Goal: Information Seeking & Learning: Learn about a topic

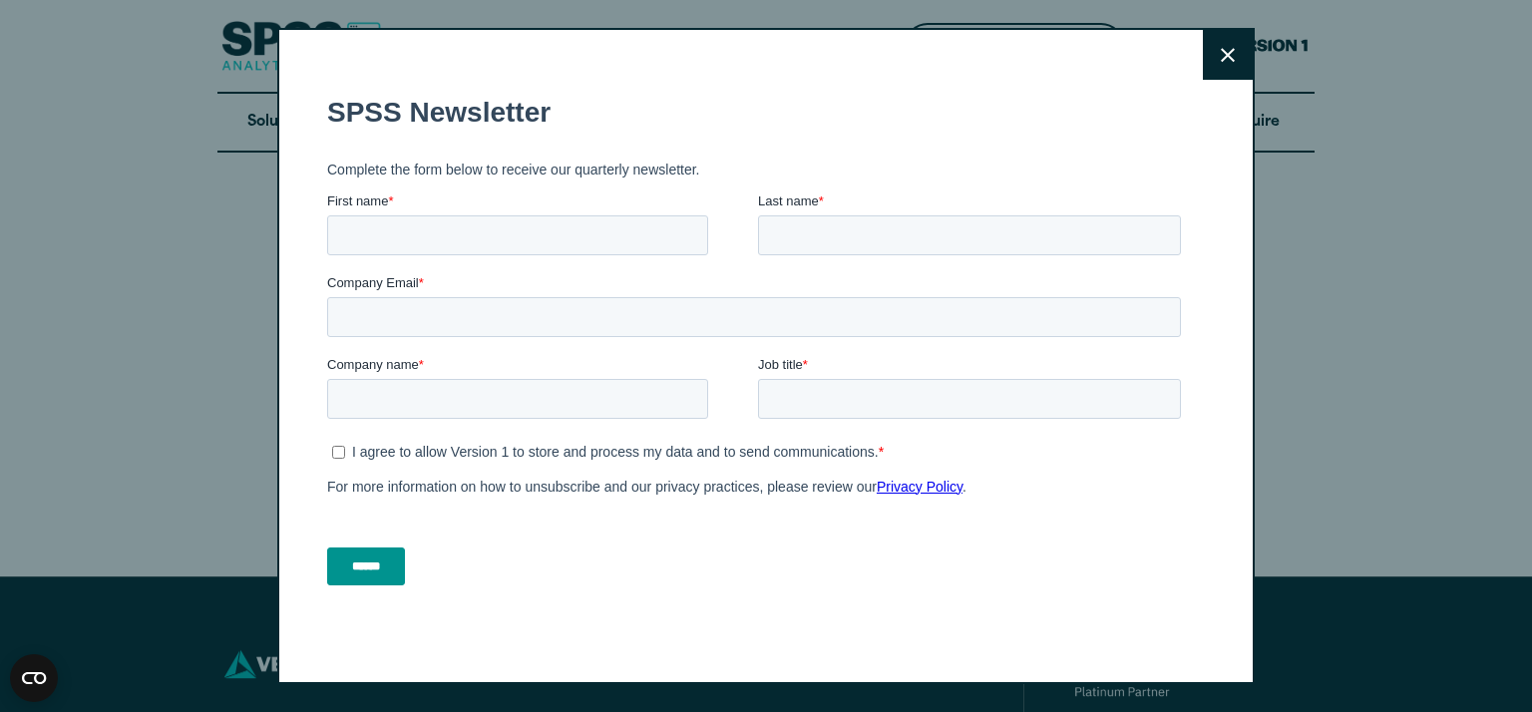
click at [1221, 57] on icon at bounding box center [1228, 55] width 14 height 15
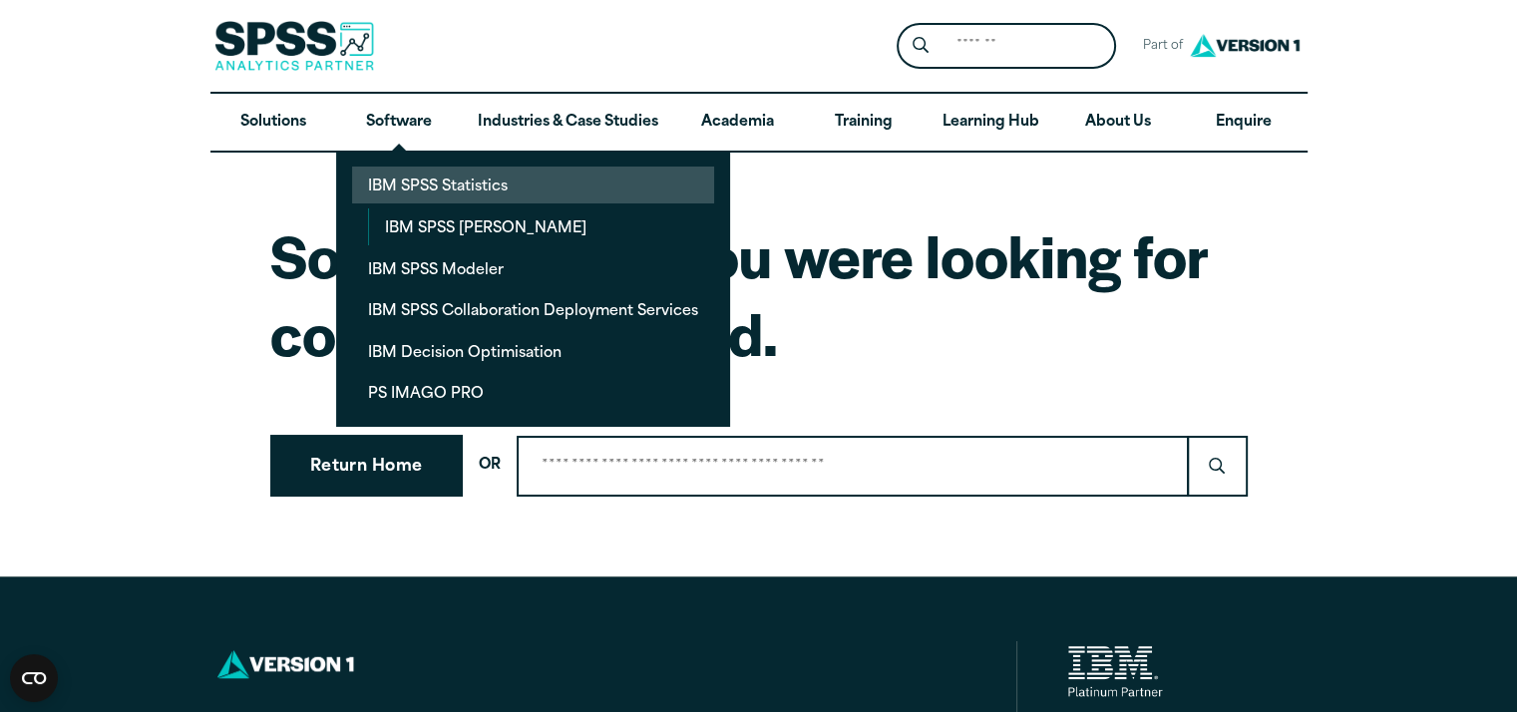
click at [411, 181] on link "IBM SPSS Statistics" at bounding box center [533, 185] width 362 height 37
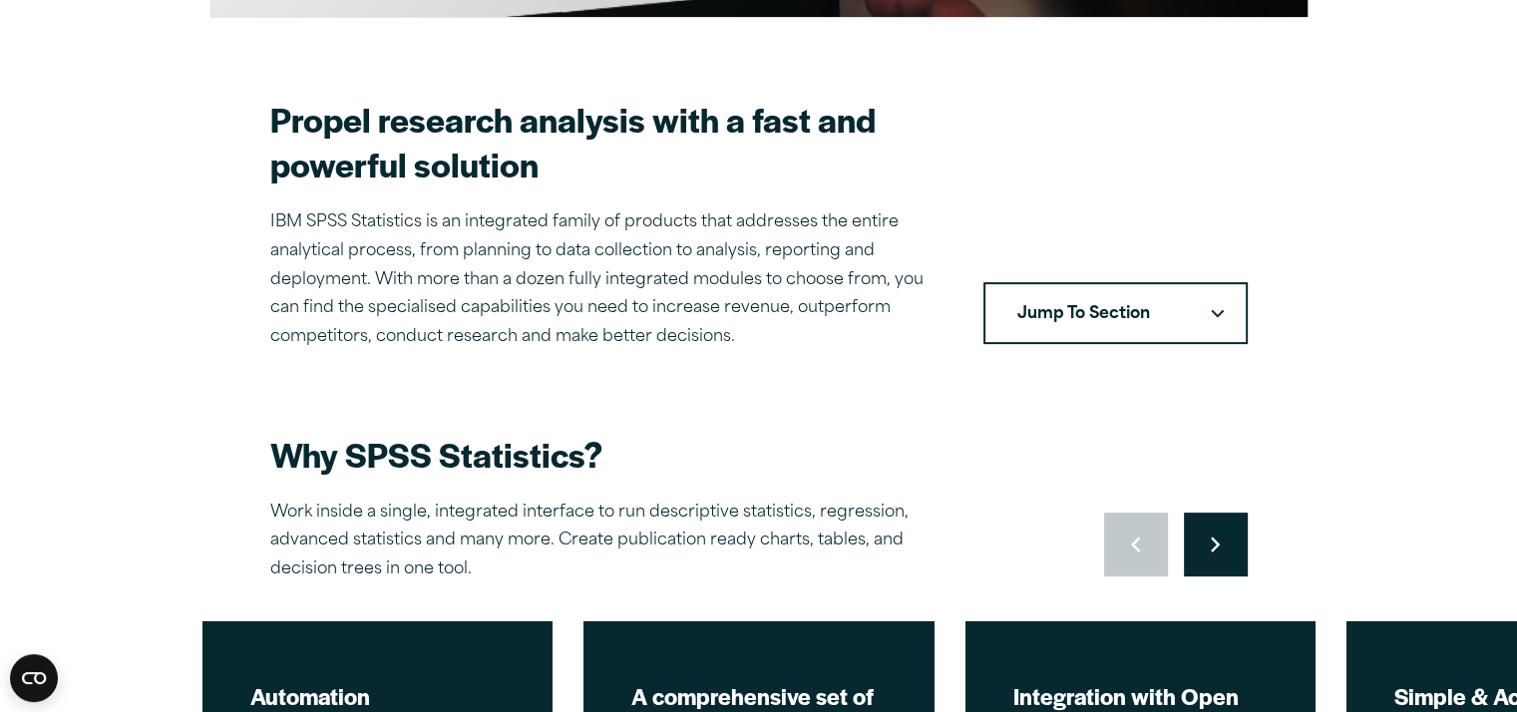
scroll to position [535, 0]
click at [1181, 297] on button "Jump To Section" at bounding box center [1116, 313] width 264 height 62
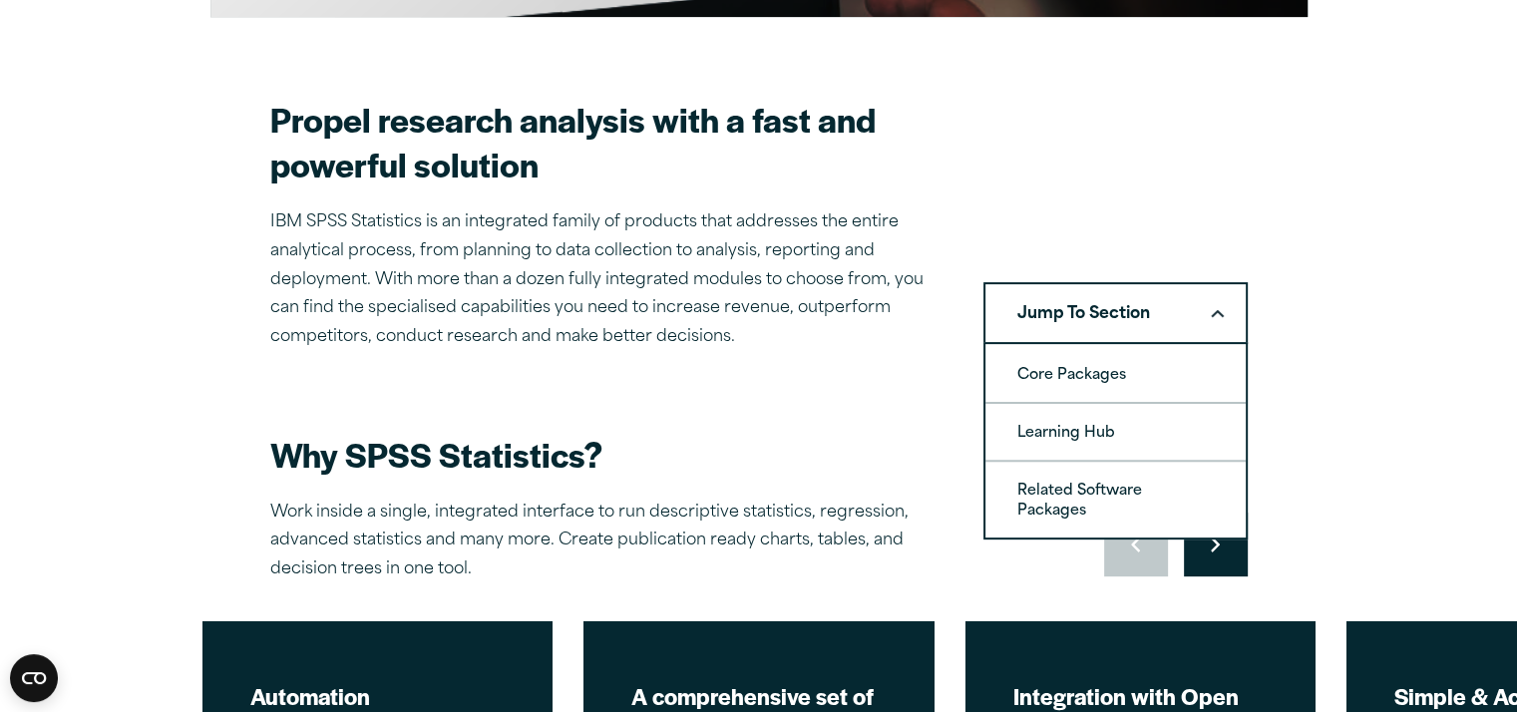
click at [1181, 297] on button "Jump To Section" at bounding box center [1116, 313] width 264 height 62
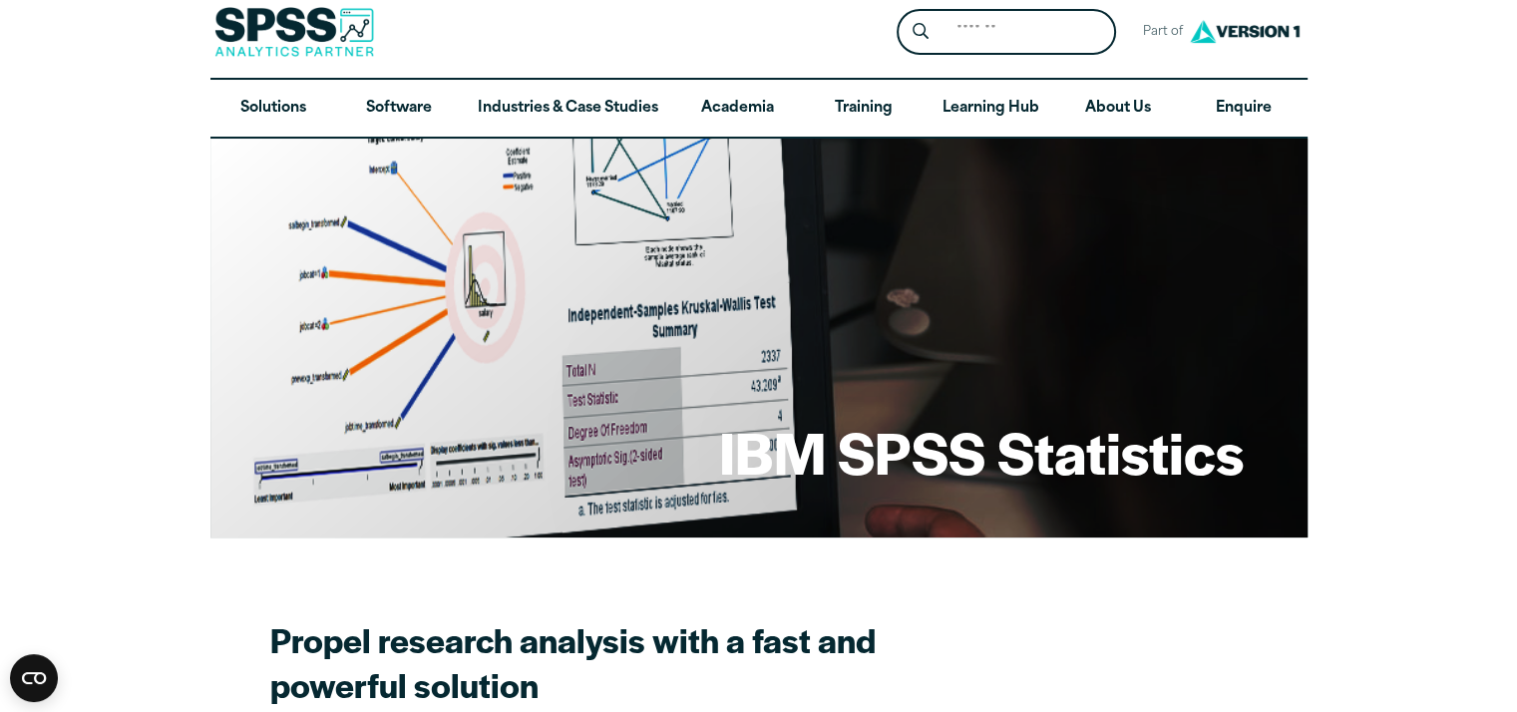
scroll to position [0, 0]
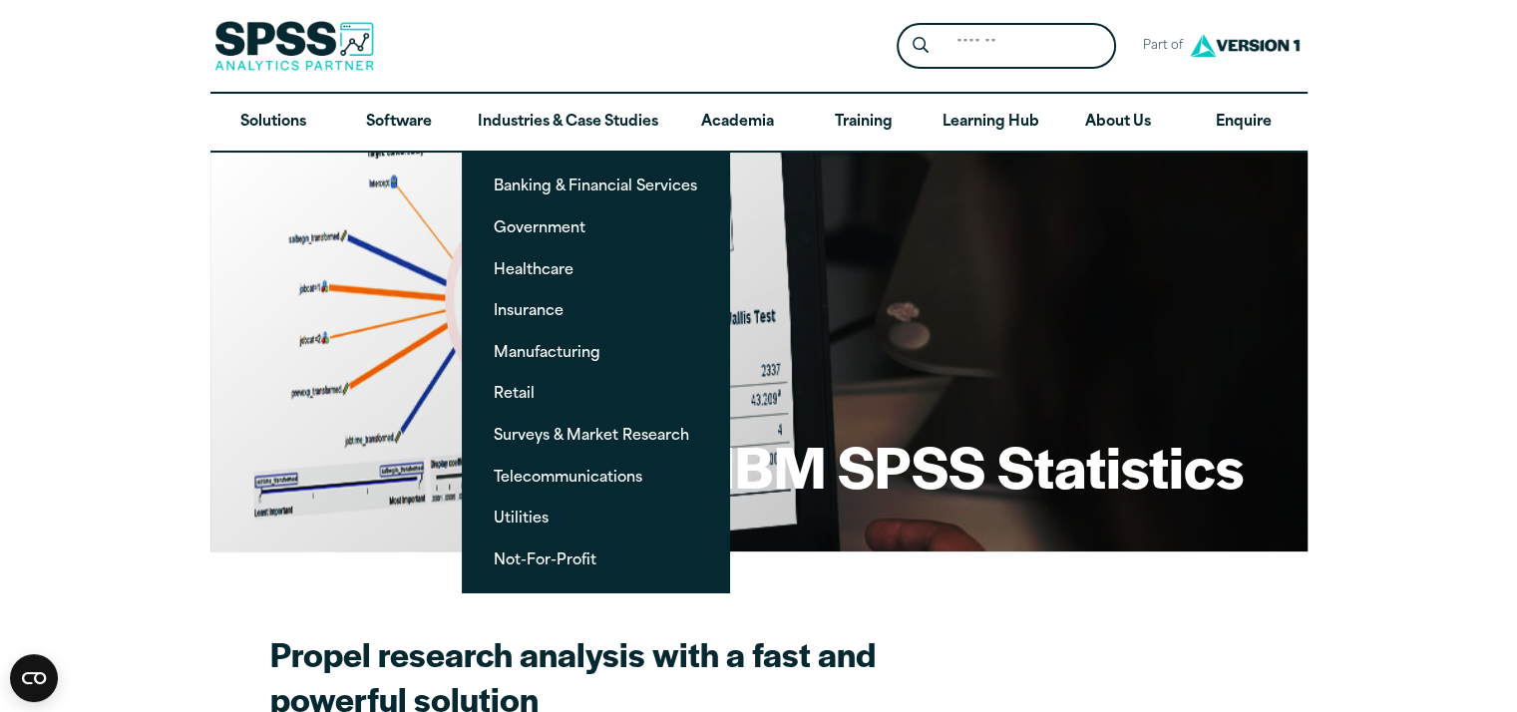
click at [300, 50] on img at bounding box center [294, 46] width 160 height 50
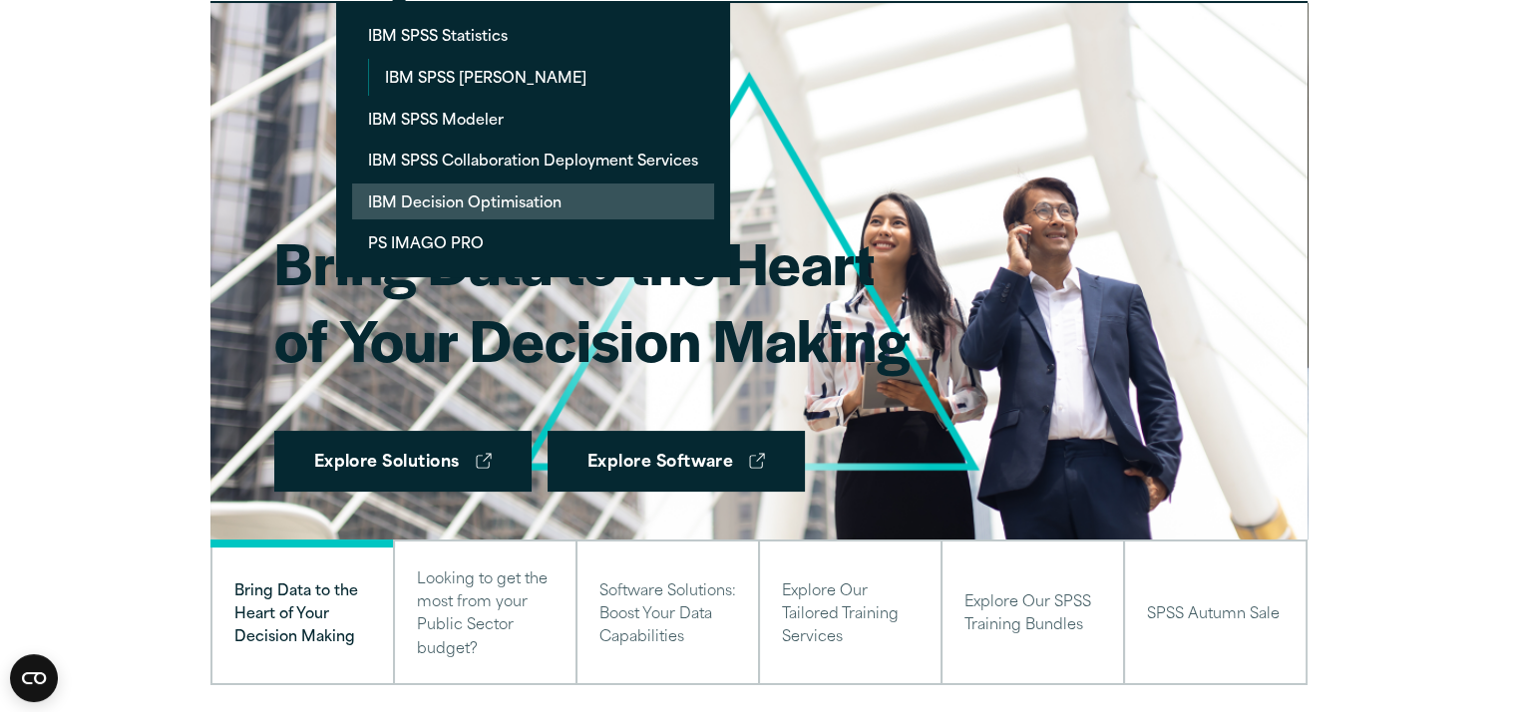
scroll to position [152, 0]
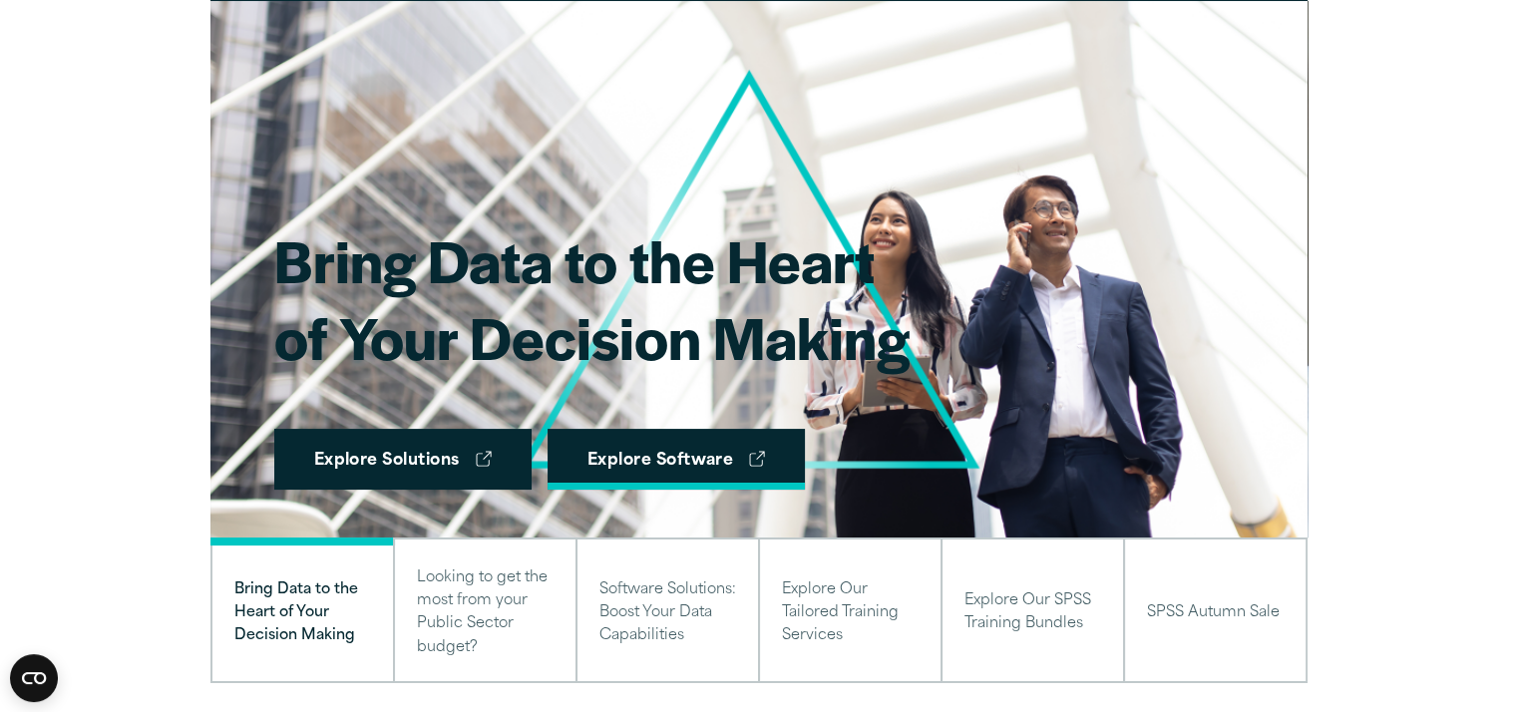
click at [708, 462] on link "Explore Software" at bounding box center [677, 460] width 258 height 62
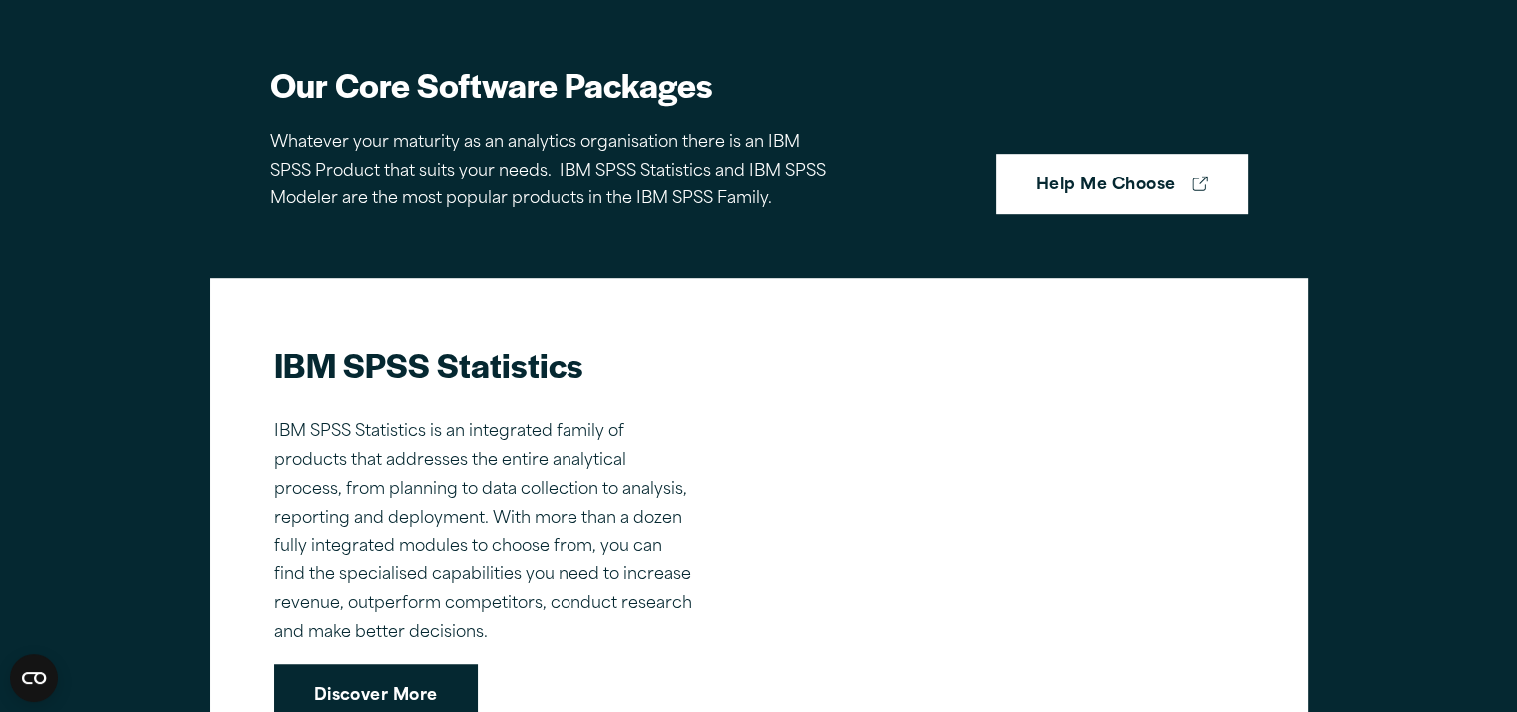
scroll to position [1220, 0]
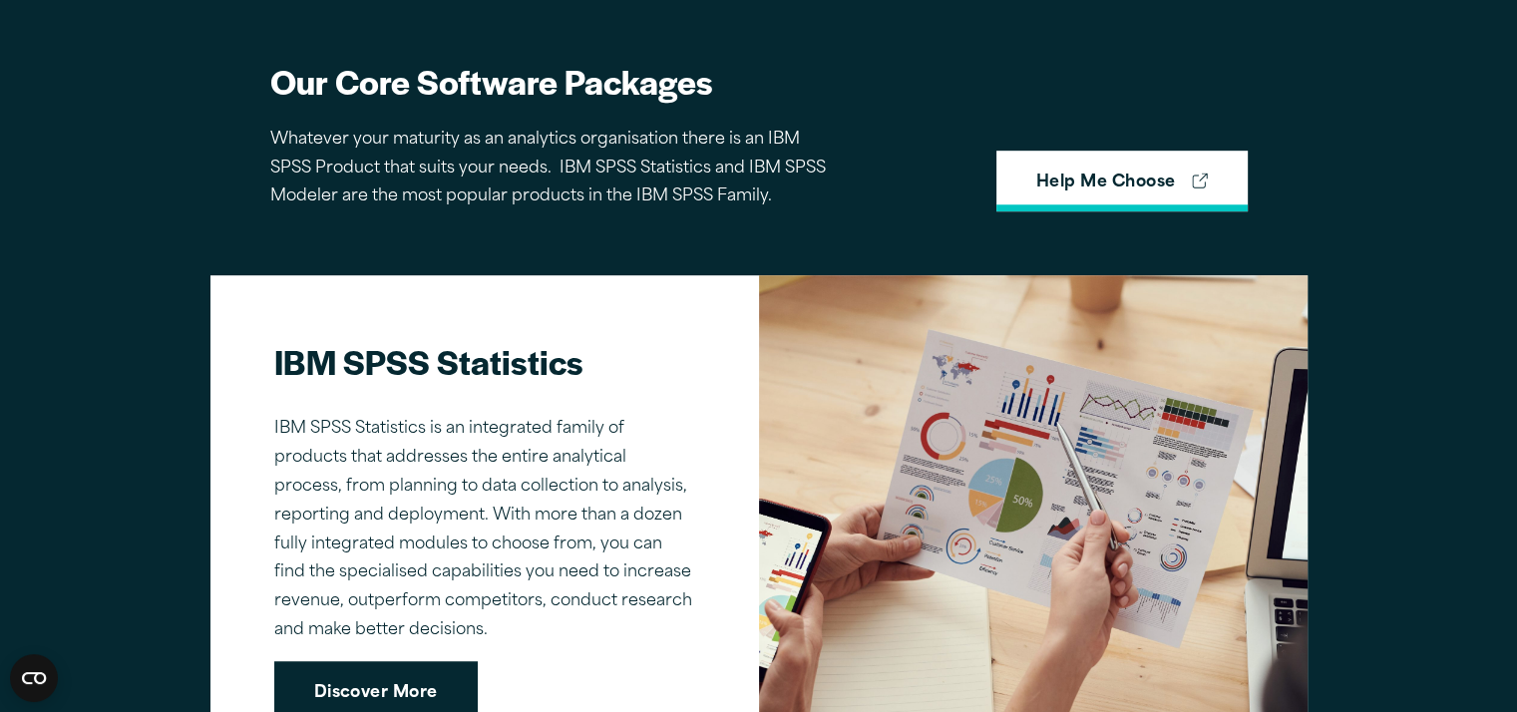
click at [1139, 190] on link "Help Me Choose" at bounding box center [1121, 182] width 251 height 62
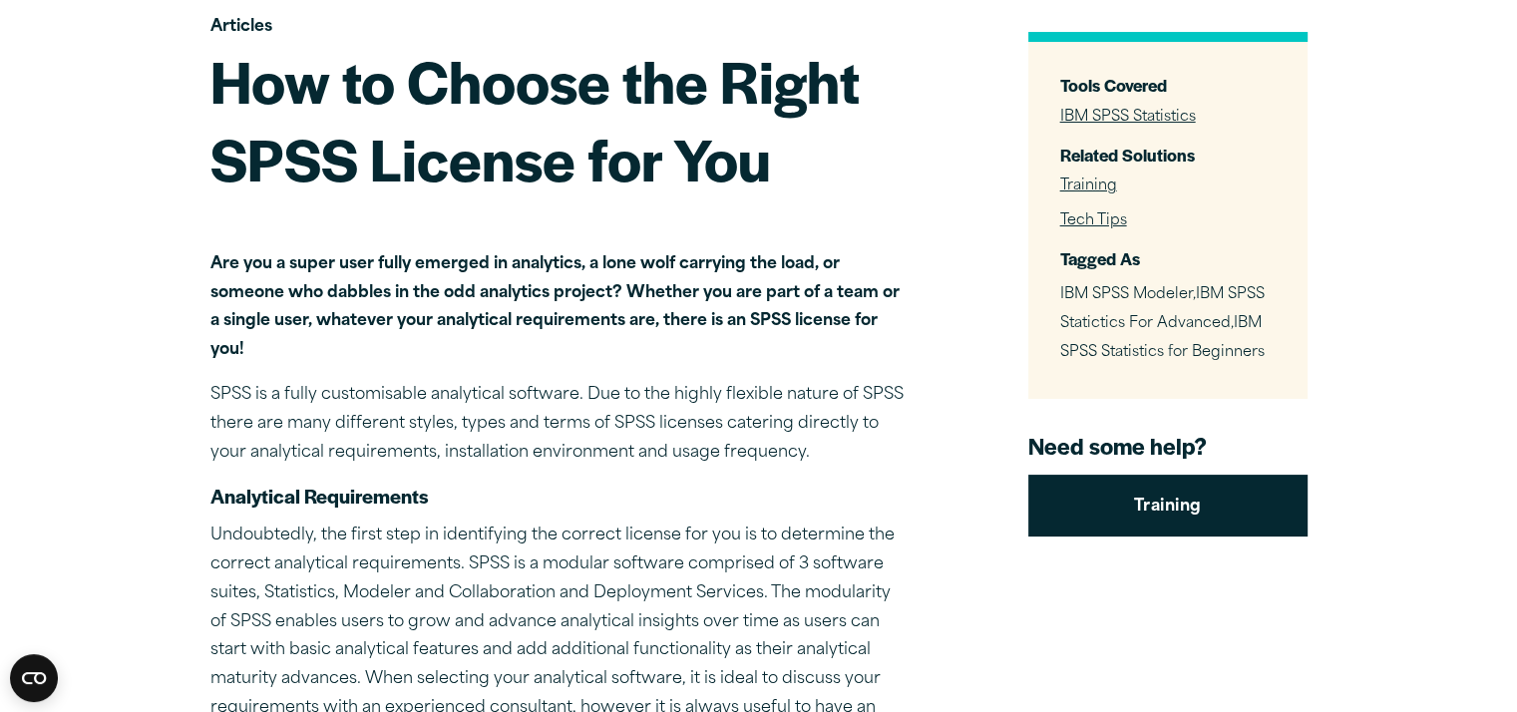
scroll to position [199, 0]
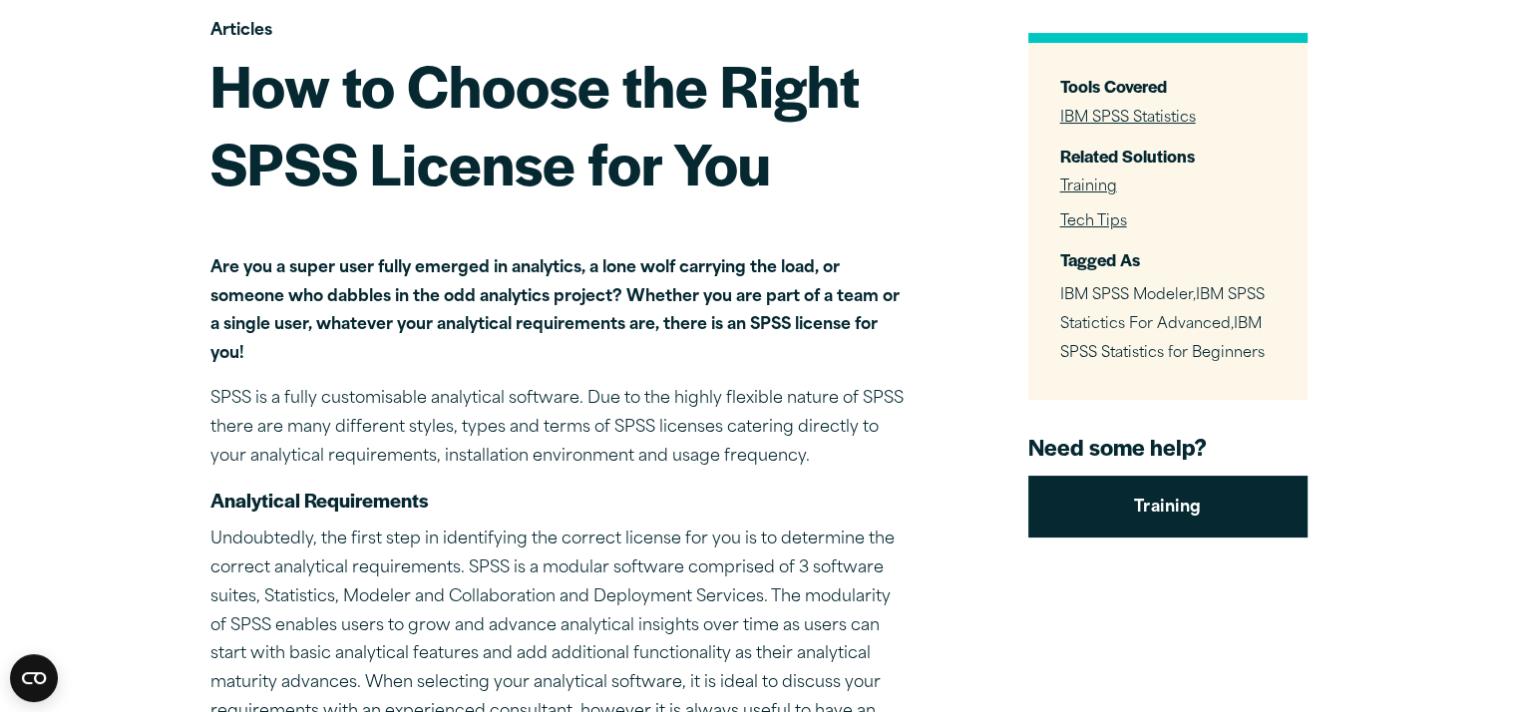
click at [1144, 113] on link "IBM SPSS Statistics" at bounding box center [1128, 118] width 136 height 15
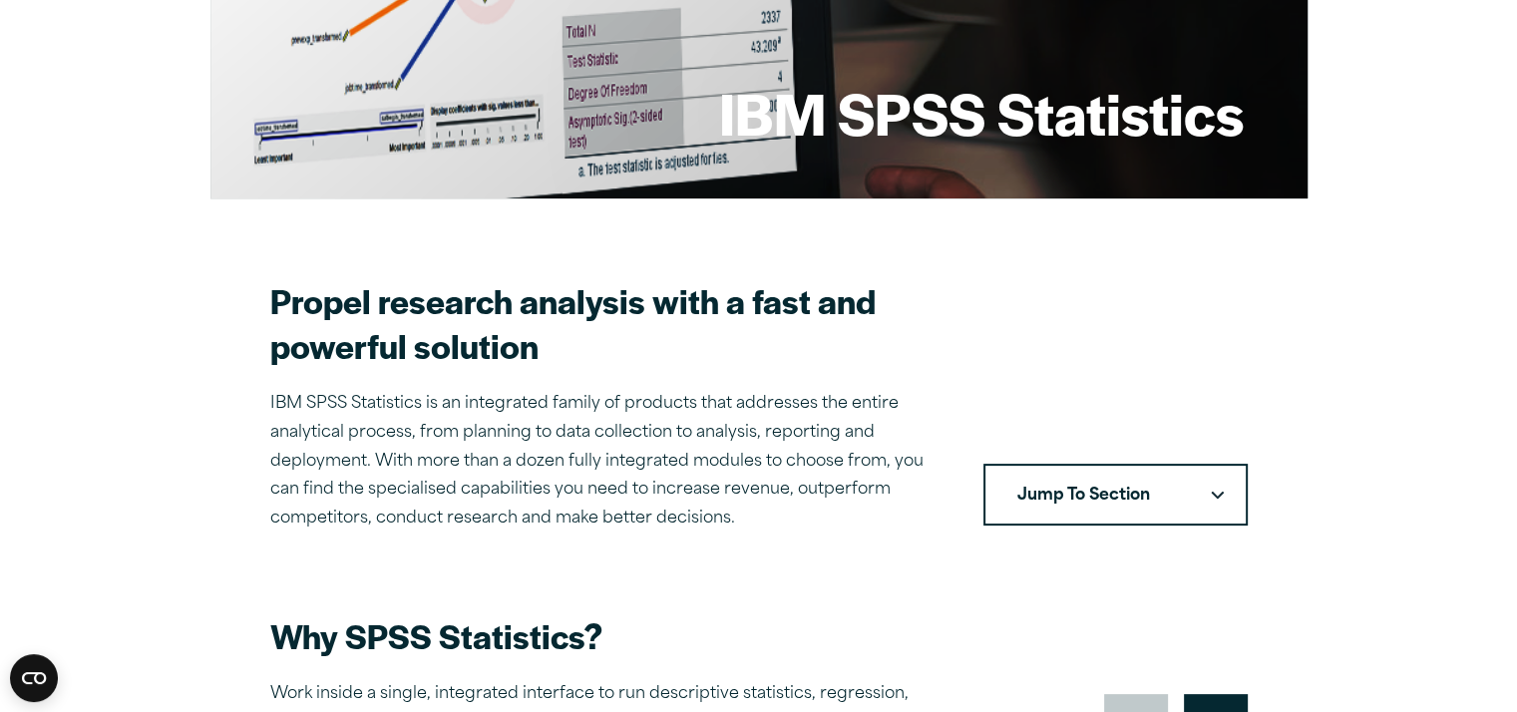
scroll to position [321, 0]
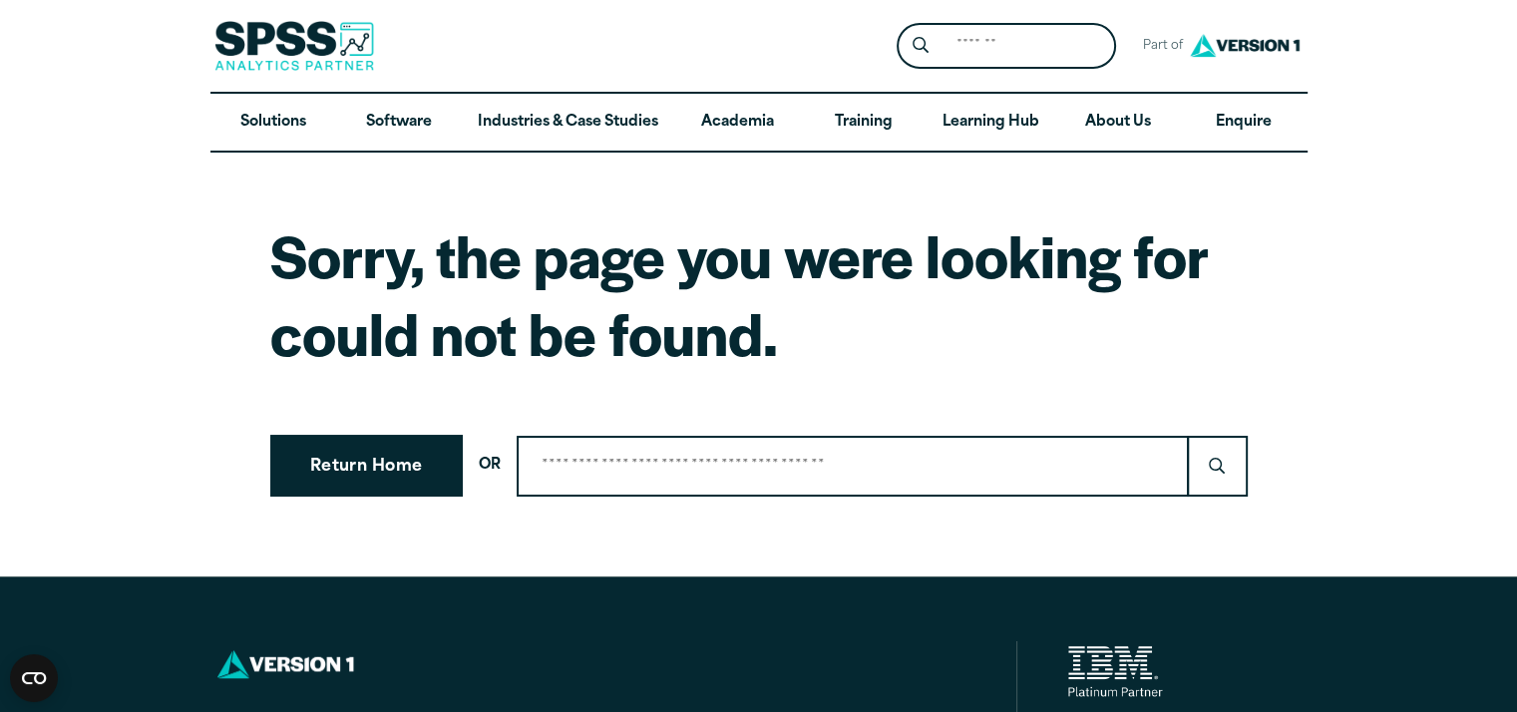
click at [669, 292] on h1 "Sorry, the page you were looking for could not be found." at bounding box center [759, 293] width 978 height 155
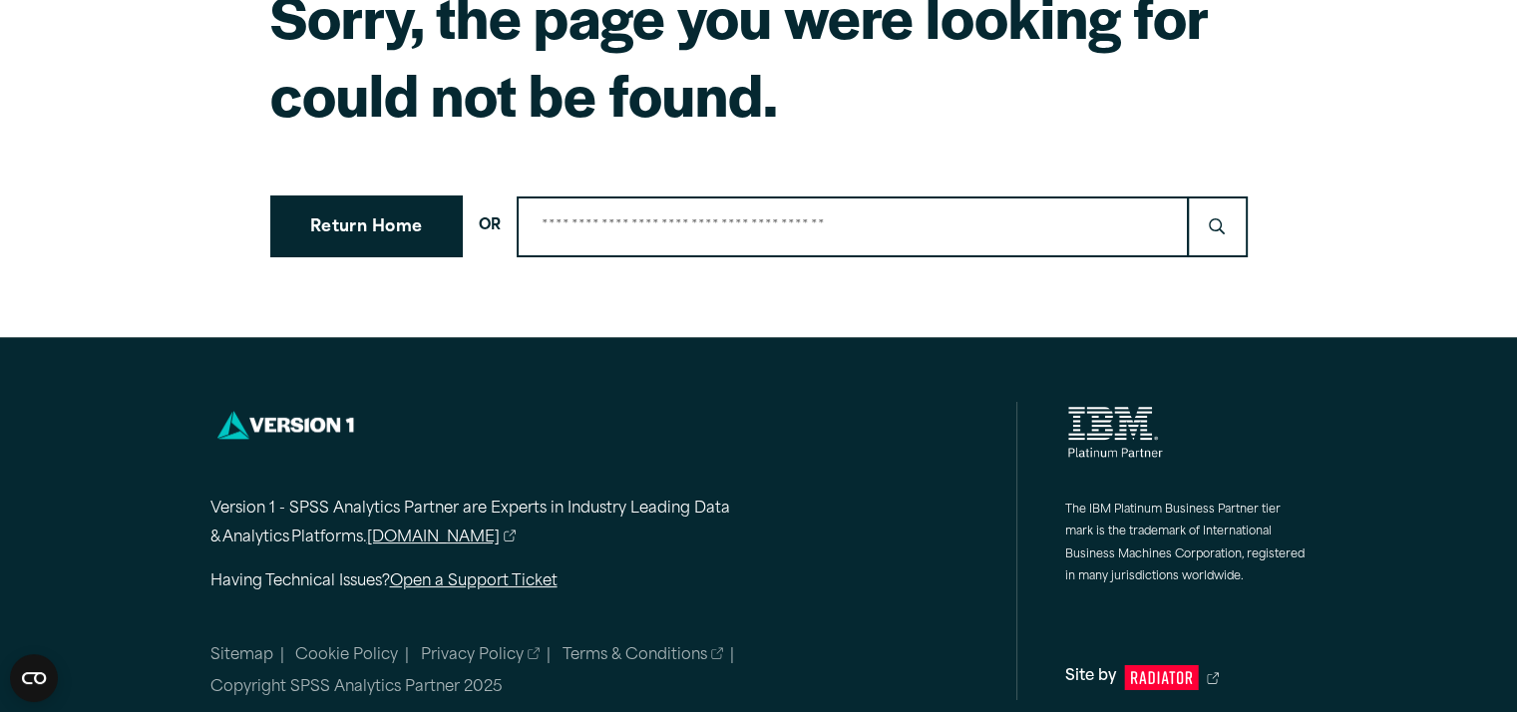
scroll to position [274, 0]
